Goal: Task Accomplishment & Management: Complete application form

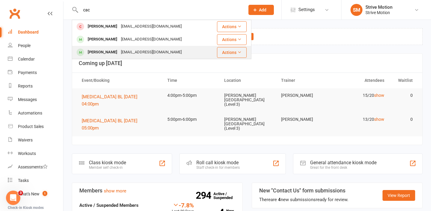
type input "cac"
click at [179, 52] on div "[PERSON_NAME] [EMAIL_ADDRESS][DOMAIN_NAME]" at bounding box center [141, 52] width 137 height 12
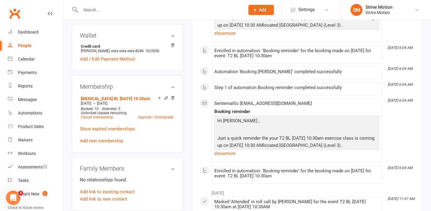
scroll to position [184, 0]
click at [105, 139] on link "Add new membership" at bounding box center [101, 140] width 43 height 5
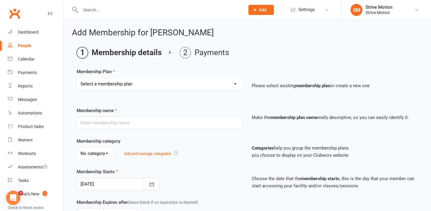
click at [130, 86] on select "Select a membership plan Create new Membership Plan T4 RCC [DATE] 9am T4 BL [DA…" at bounding box center [160, 84] width 166 height 12
select select "22"
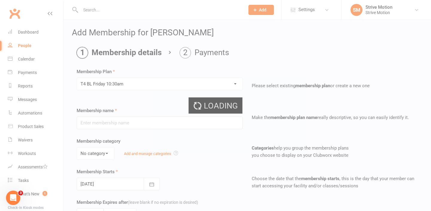
type input "T4 BL [DATE] 10:30am"
select select "0"
type input "20"
select select "1"
type input "11"
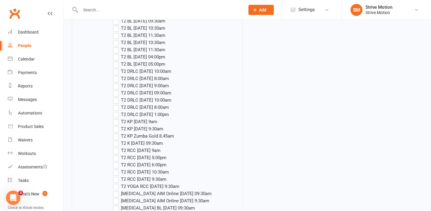
scroll to position [1066, 0]
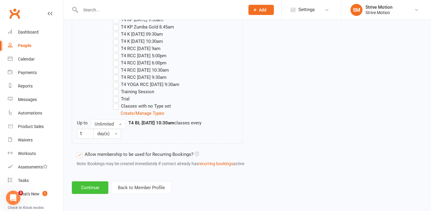
click at [89, 186] on button "Continue" at bounding box center [90, 187] width 37 height 13
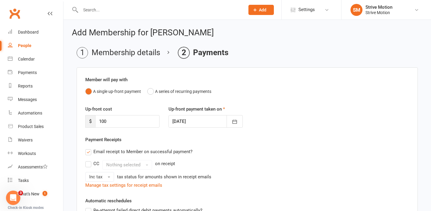
scroll to position [139, 0]
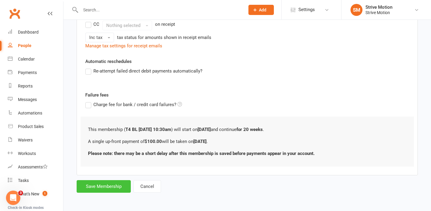
click at [89, 186] on button "Save Membership" at bounding box center [104, 186] width 54 height 13
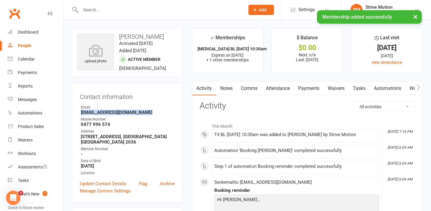
drag, startPoint x: 147, startPoint y: 114, endPoint x: 81, endPoint y: 114, distance: 66.2
click at [81, 114] on strong "[EMAIL_ADDRESS][DOMAIN_NAME]" at bounding box center [128, 112] width 94 height 5
copy strong "[EMAIL_ADDRESS][DOMAIN_NAME]"
click at [26, 61] on div "Calendar" at bounding box center [26, 59] width 17 height 5
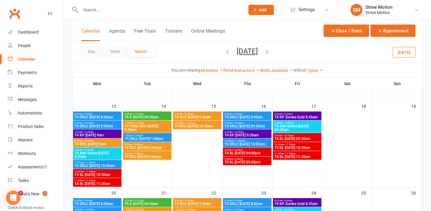
scroll to position [105, 0]
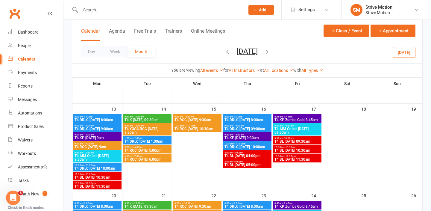
click at [312, 150] on span "T4 BL [DATE] 10:30am" at bounding box center [297, 151] width 46 height 4
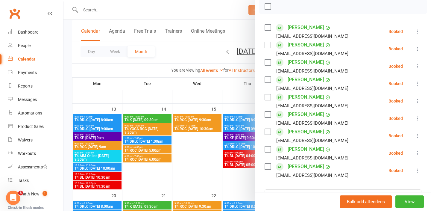
scroll to position [183, 0]
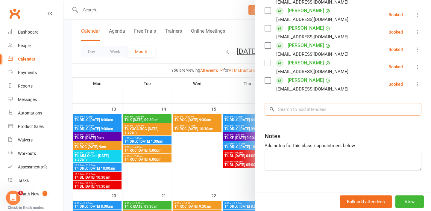
click at [300, 103] on input "search" at bounding box center [343, 109] width 157 height 13
paste input "[EMAIL_ADDRESS][DOMAIN_NAME]"
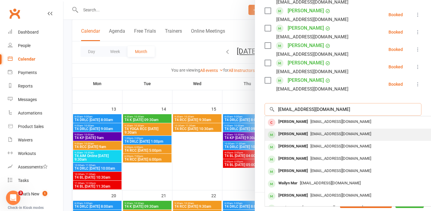
type input "[EMAIL_ADDRESS][DOMAIN_NAME]"
click at [369, 130] on div "[EMAIL_ADDRESS][DOMAIN_NAME]" at bounding box center [355, 134] width 174 height 9
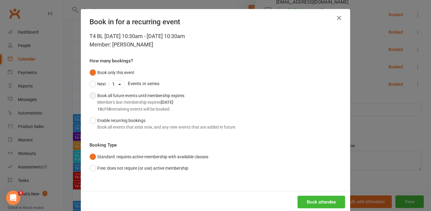
click at [124, 104] on div "Member's last membership expires [DATE]" at bounding box center [140, 102] width 87 height 7
click at [316, 200] on button "Book attendee" at bounding box center [322, 202] width 48 height 13
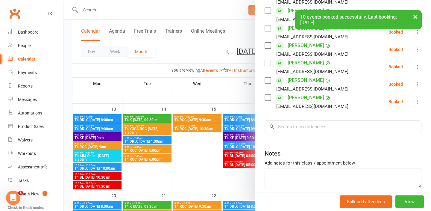
scroll to position [201, 0]
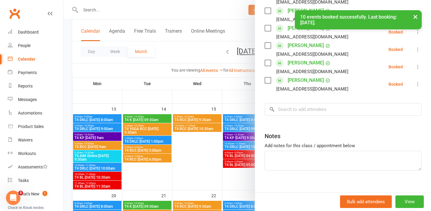
click at [99, 9] on div at bounding box center [248, 105] width 368 height 211
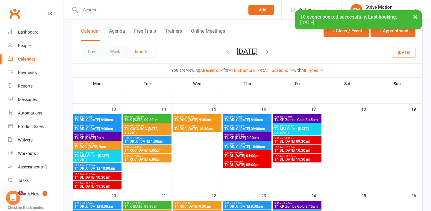
click at [99, 9] on input "text" at bounding box center [160, 10] width 162 height 8
paste input "[EMAIL_ADDRESS][DOMAIN_NAME]"
drag, startPoint x: 93, startPoint y: 9, endPoint x: 79, endPoint y: 9, distance: 13.8
click at [79, 9] on input "[EMAIL_ADDRESS][DOMAIN_NAME]" at bounding box center [160, 10] width 162 height 8
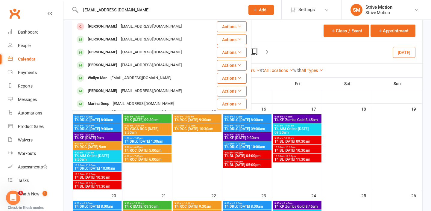
drag, startPoint x: 96, startPoint y: 10, endPoint x: 172, endPoint y: 9, distance: 75.8
click at [172, 9] on input "[EMAIL_ADDRESS][DOMAIN_NAME]" at bounding box center [160, 10] width 162 height 8
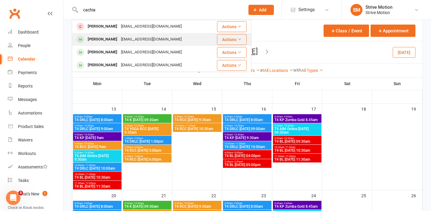
type input "cachia"
click at [137, 38] on div "[EMAIL_ADDRESS][DOMAIN_NAME]" at bounding box center [151, 39] width 64 height 9
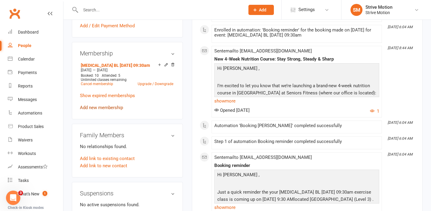
scroll to position [216, 0]
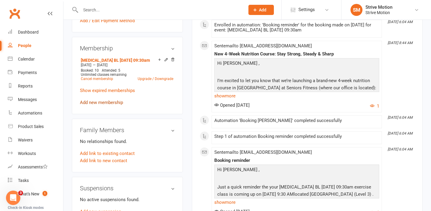
click at [98, 101] on link "Add new membership" at bounding box center [101, 102] width 43 height 5
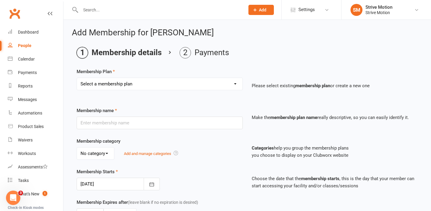
click at [122, 81] on select "Select a membership plan Create new Membership Plan T4 RCC [DATE] 9am T4 BL [DA…" at bounding box center [160, 84] width 166 height 12
select select "21"
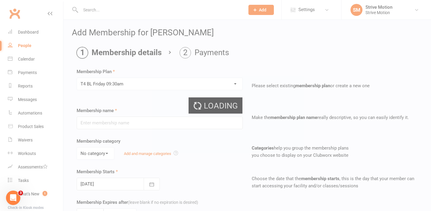
type input "T4 BL [DATE] 09:30am"
select select "0"
type input "20"
select select "1"
type input "11"
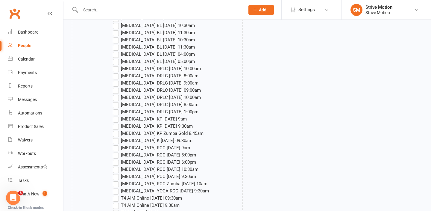
scroll to position [1066, 0]
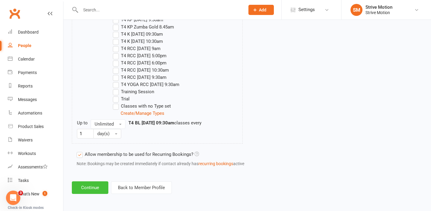
click at [91, 188] on button "Continue" at bounding box center [90, 187] width 37 height 13
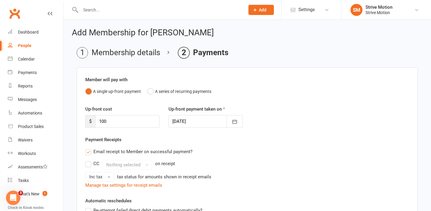
scroll to position [139, 0]
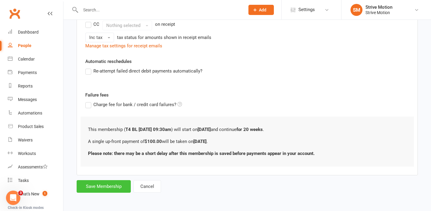
click at [104, 186] on button "Save Membership" at bounding box center [104, 186] width 54 height 13
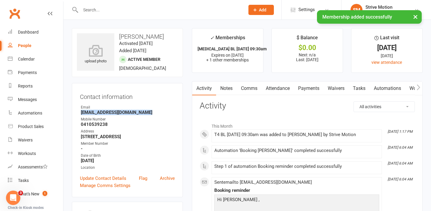
drag, startPoint x: 146, startPoint y: 112, endPoint x: 81, endPoint y: 111, distance: 65.3
click at [81, 111] on strong "[EMAIL_ADDRESS][DOMAIN_NAME]" at bounding box center [128, 112] width 94 height 5
copy strong "[EMAIL_ADDRESS][DOMAIN_NAME]"
click at [35, 59] on link "Calendar" at bounding box center [35, 58] width 55 height 13
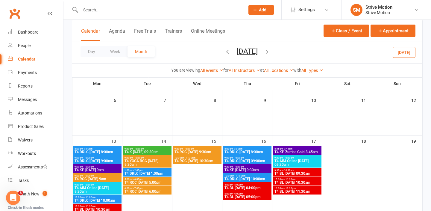
scroll to position [87, 0]
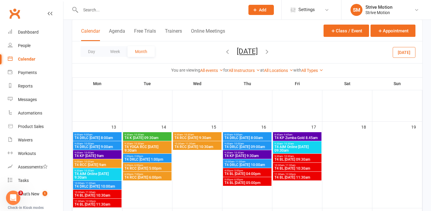
click at [311, 159] on span "T4 BL [DATE] 09:30am" at bounding box center [297, 160] width 46 height 4
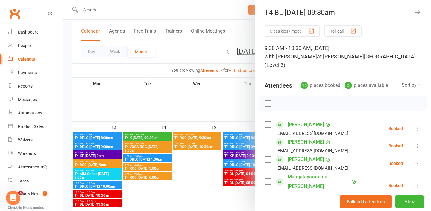
scroll to position [288, 0]
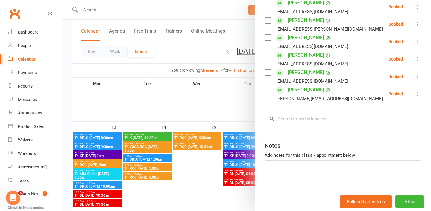
click at [300, 113] on input "search" at bounding box center [343, 119] width 157 height 13
paste input "[EMAIL_ADDRESS][DOMAIN_NAME]"
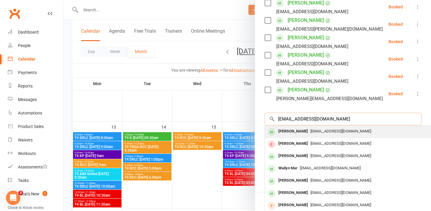
type input "[EMAIL_ADDRESS][DOMAIN_NAME]"
click at [299, 127] on div "[PERSON_NAME]" at bounding box center [293, 131] width 34 height 9
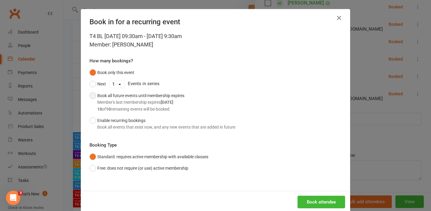
click at [140, 98] on div "Book all future events until membership expires Member's last membership expire…" at bounding box center [140, 102] width 87 height 20
click at [334, 202] on button "Book attendee" at bounding box center [322, 202] width 48 height 13
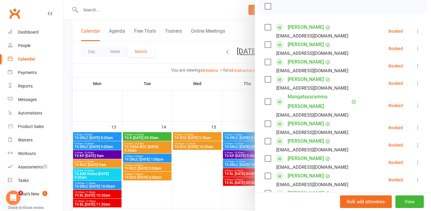
scroll to position [94, 0]
